Goal: Information Seeking & Learning: Learn about a topic

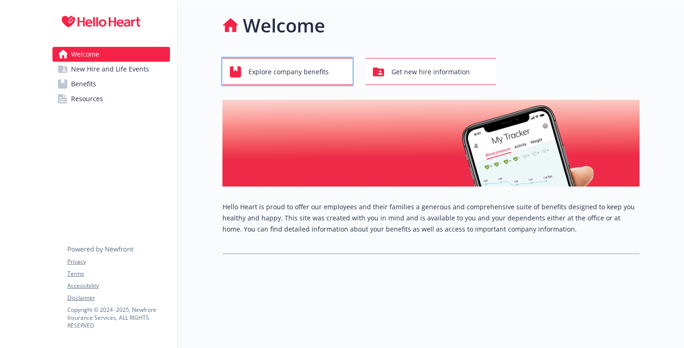
click at [333, 78] on div "Explore company benefits" at bounding box center [289, 72] width 118 height 18
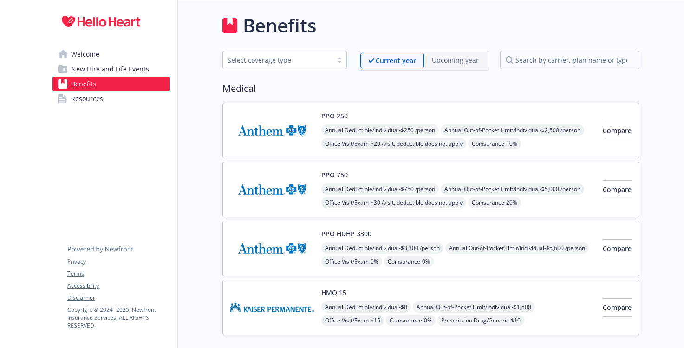
click at [299, 54] on div "Select coverage type" at bounding box center [278, 60] width 110 height 12
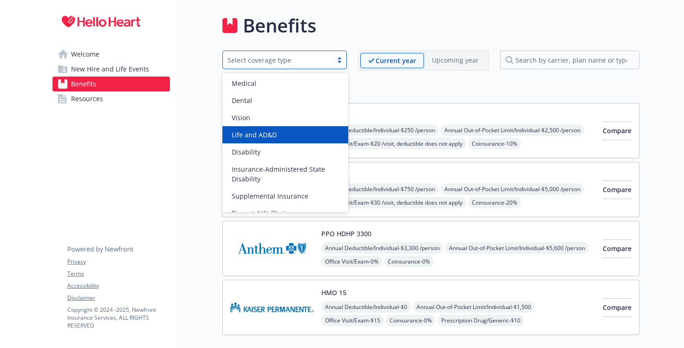
scroll to position [63, 0]
